Goal: Check status

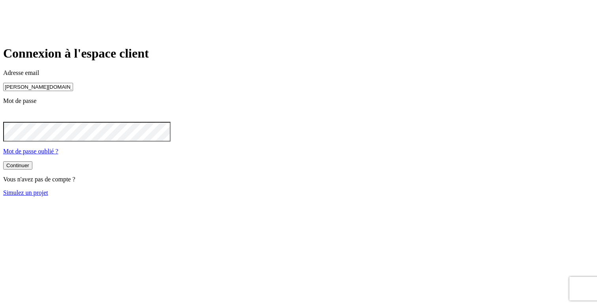
click at [32, 170] on button "Continuer" at bounding box center [17, 165] width 29 height 8
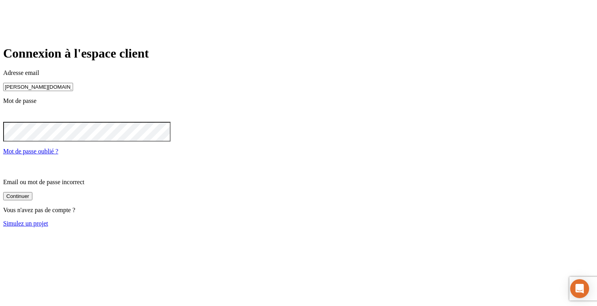
click at [73, 91] on input "james.bond+300@nalo.fr" at bounding box center [38, 87] width 70 height 8
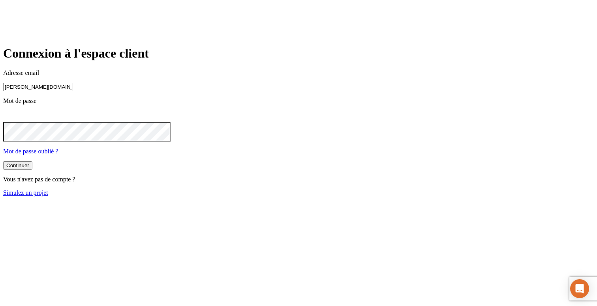
type input "james.bond+36@nalo.fr"
click at [32, 171] on button "Continuer" at bounding box center [17, 166] width 29 height 8
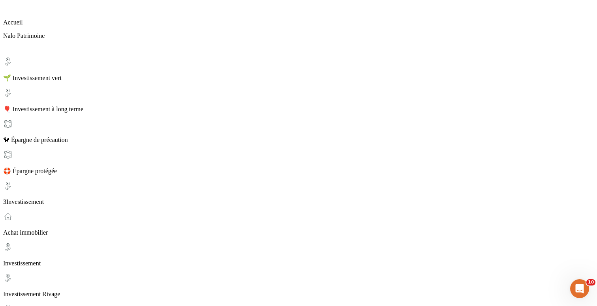
scroll to position [84, 0]
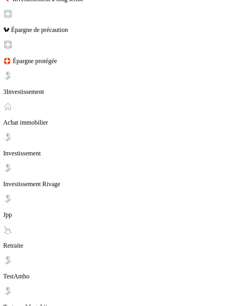
scroll to position [167, 0]
